Goal: Task Accomplishment & Management: Manage account settings

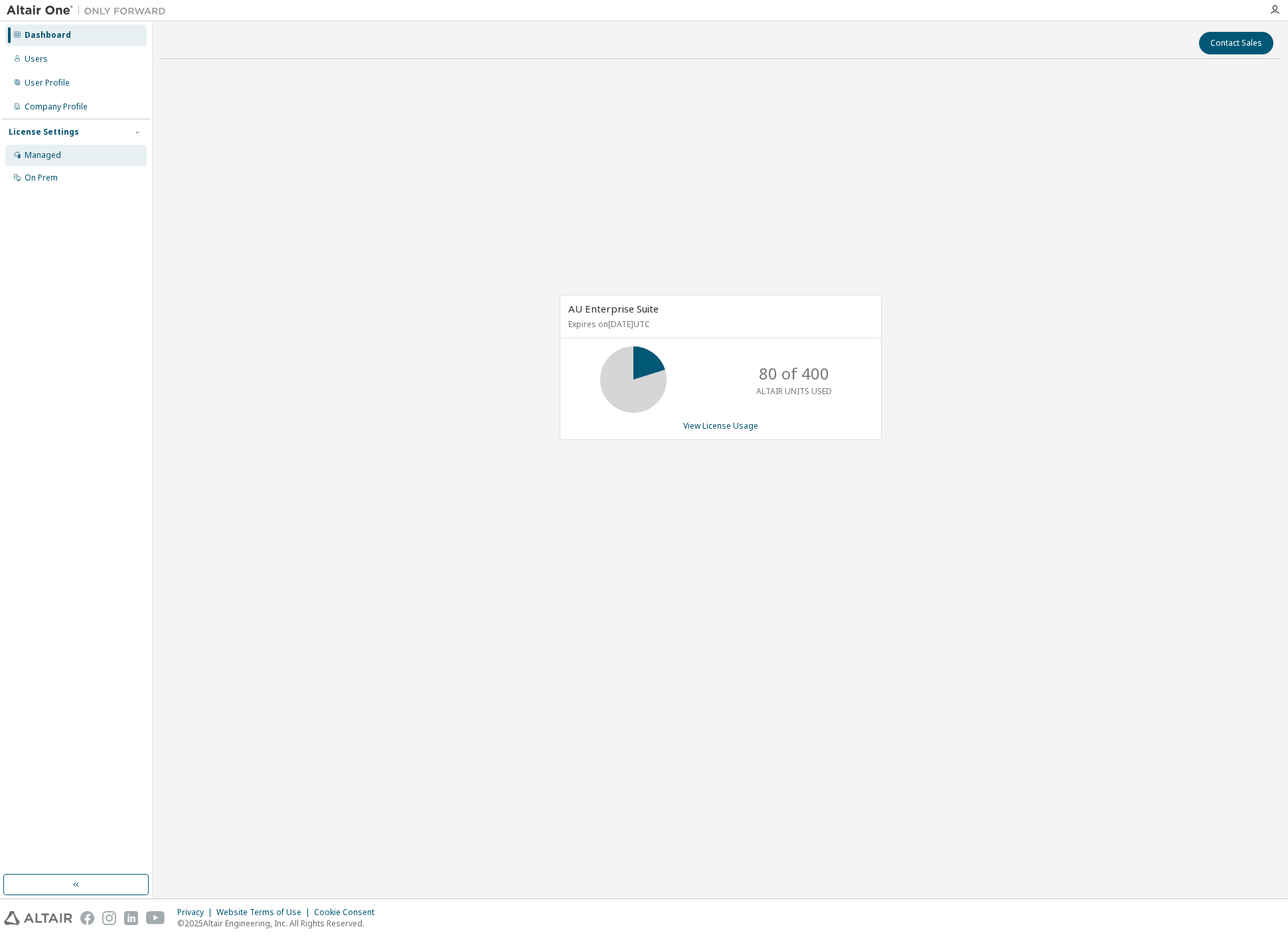
click at [37, 156] on div "Managed" at bounding box center [43, 155] width 37 height 11
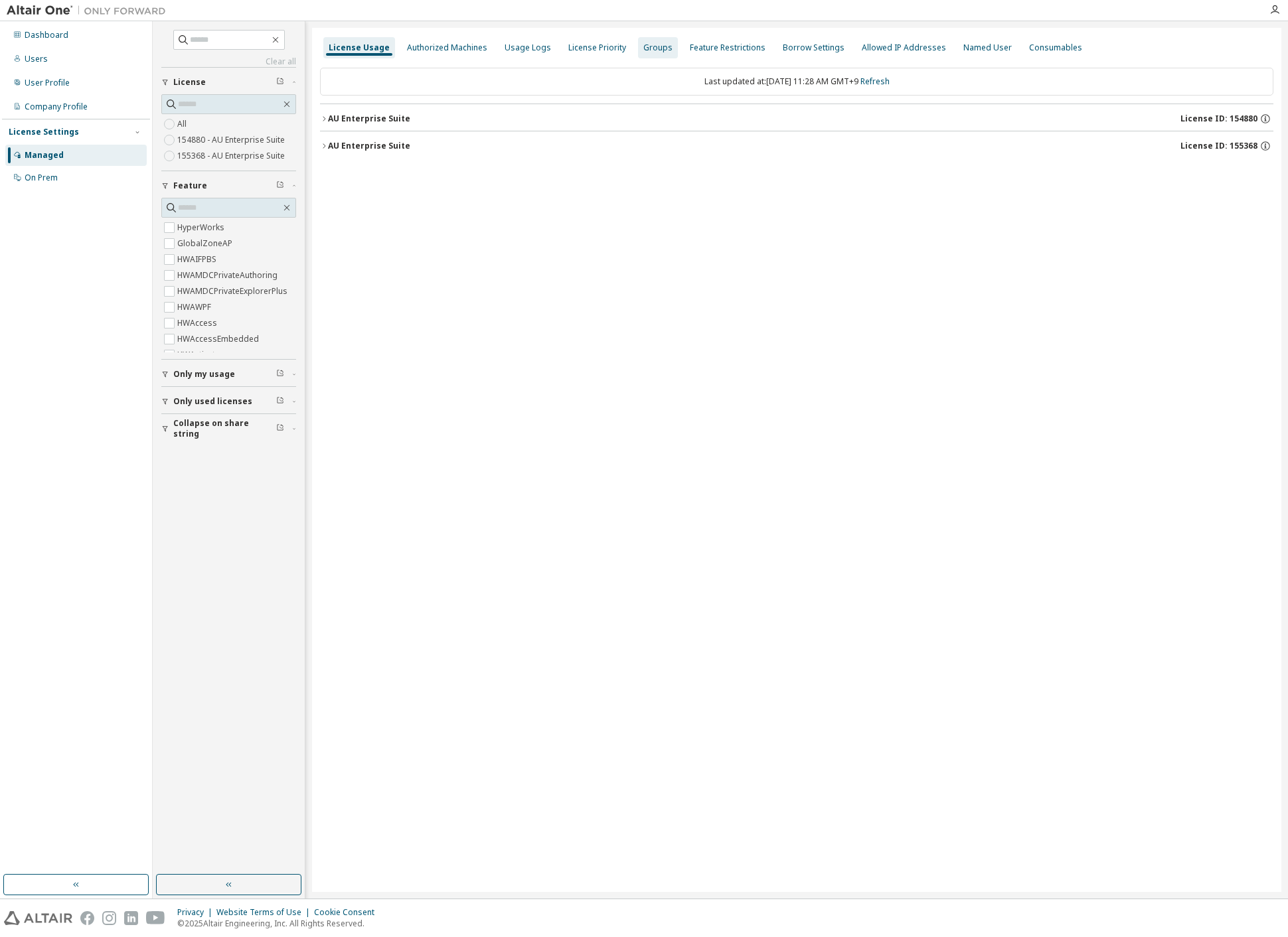
click at [645, 44] on div "Groups" at bounding box center [658, 48] width 29 height 11
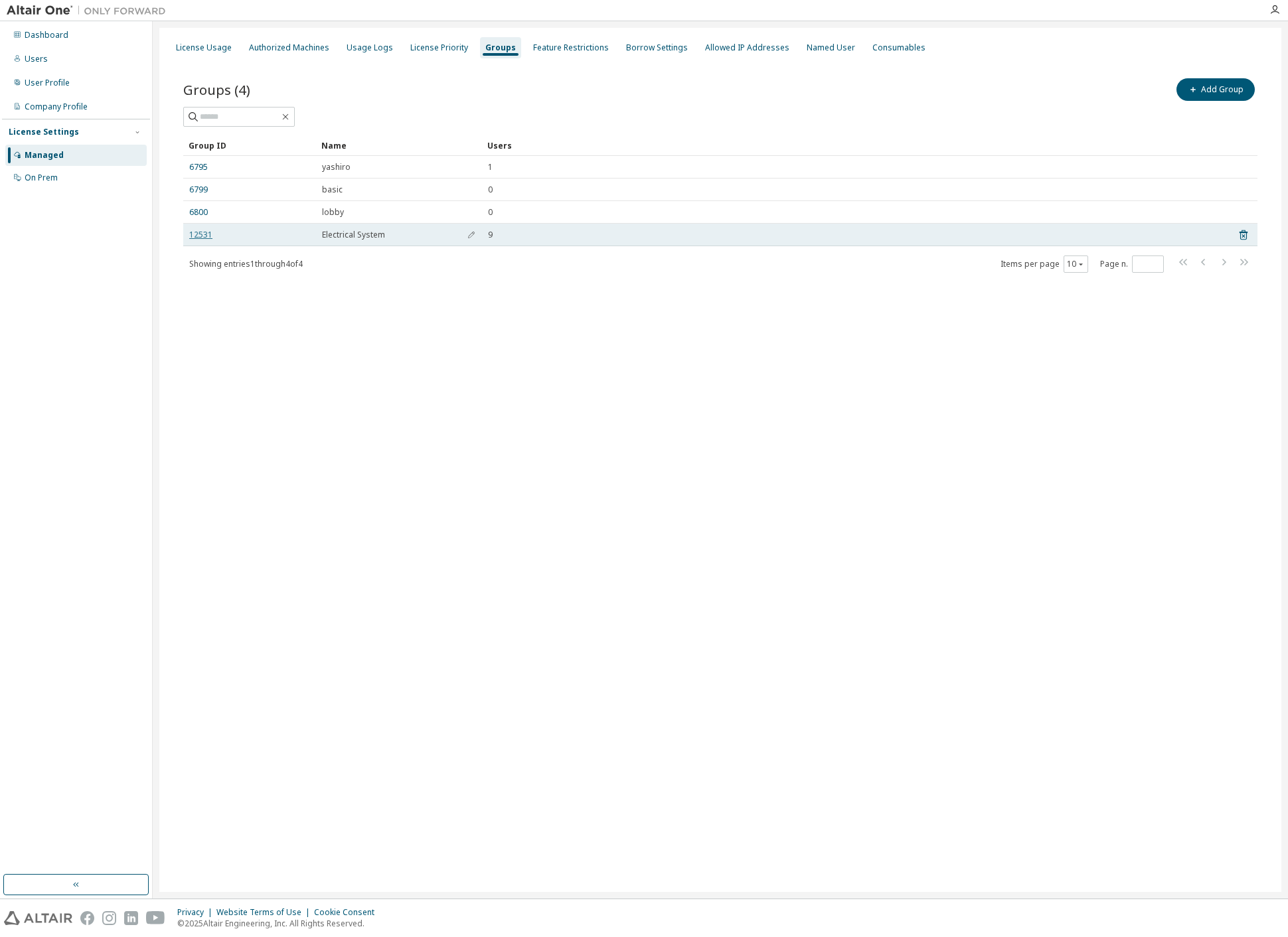
click at [202, 229] on link "12531" at bounding box center [201, 234] width 23 height 11
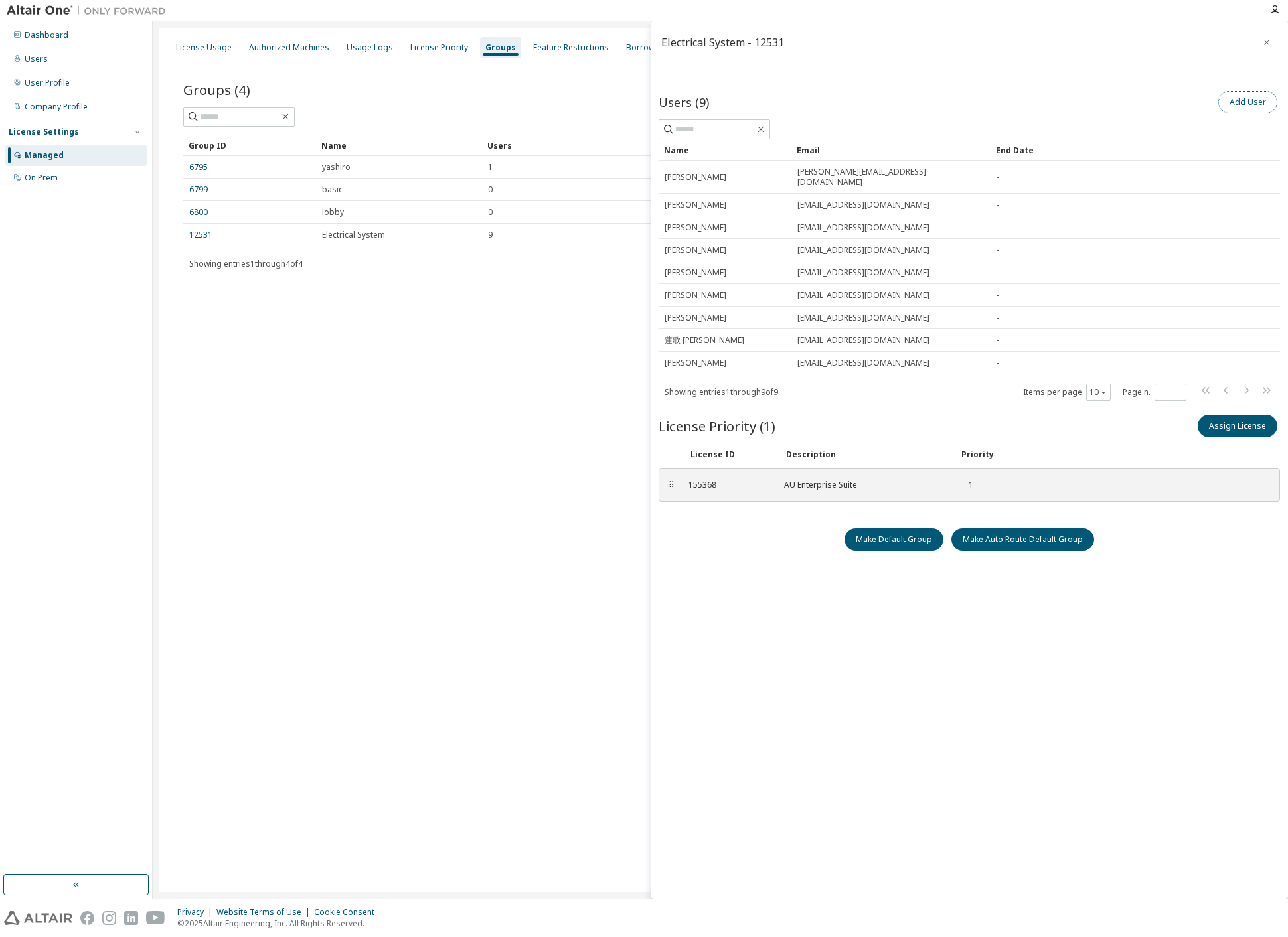
click at [1241, 102] on button "Add User" at bounding box center [1248, 102] width 59 height 23
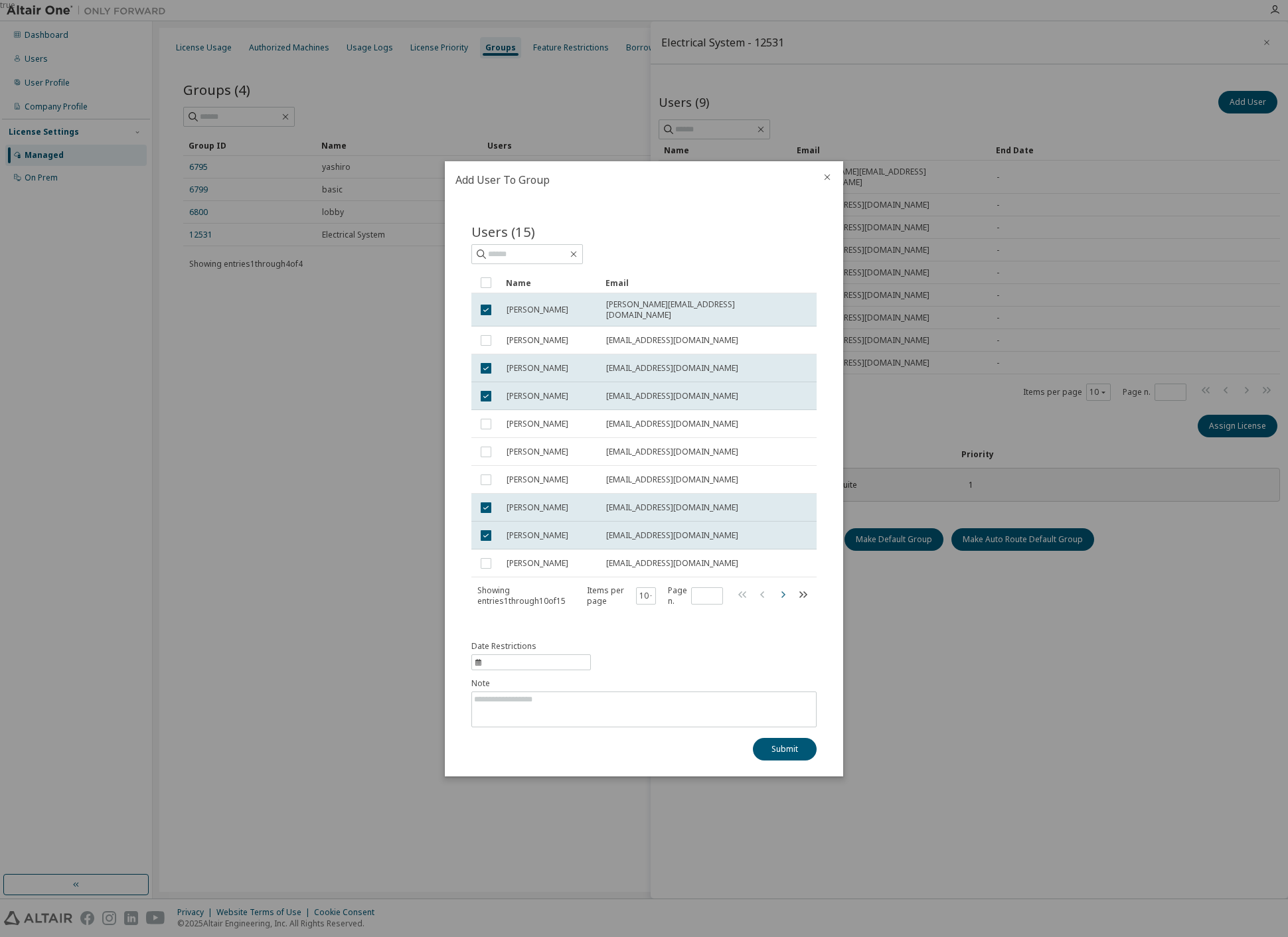
click at [782, 592] on icon "button" at bounding box center [783, 593] width 16 height 16
type input "*"
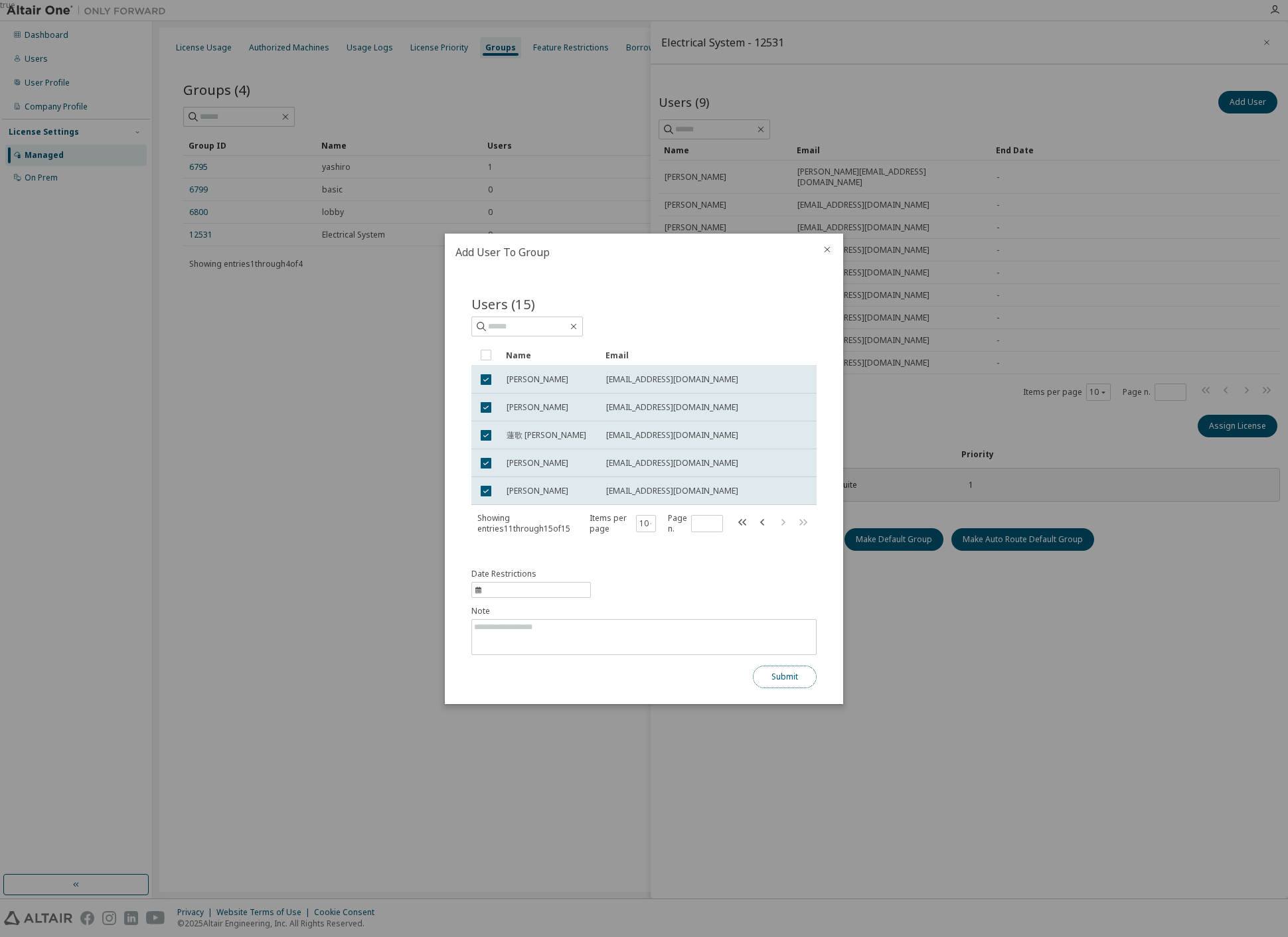
click at [772, 678] on button "Submit" at bounding box center [784, 677] width 64 height 23
